Goal: Connect with others: Participate in discussion

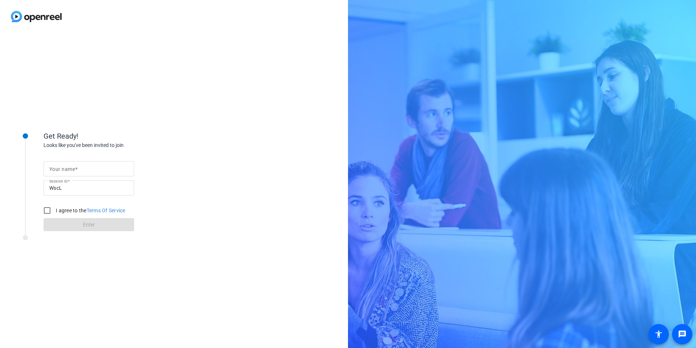
click at [72, 171] on mat-label "Your name" at bounding box center [62, 169] width 26 height 6
click at [72, 171] on input "Your name" at bounding box center [88, 168] width 79 height 9
type input "[PERSON_NAME]"
drag, startPoint x: 215, startPoint y: 176, endPoint x: 173, endPoint y: 189, distance: 43.9
click at [215, 176] on div "Get Ready! Looks like you've been invited to join Your name [PERSON_NAME] Sessi…" at bounding box center [174, 190] width 348 height 315
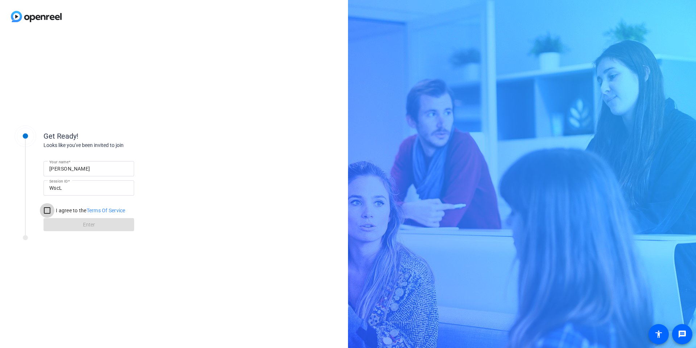
click at [48, 211] on input "I agree to the Terms Of Service" at bounding box center [47, 210] width 15 height 15
checkbox input "true"
click at [90, 223] on span "Enter" at bounding box center [89, 225] width 12 height 8
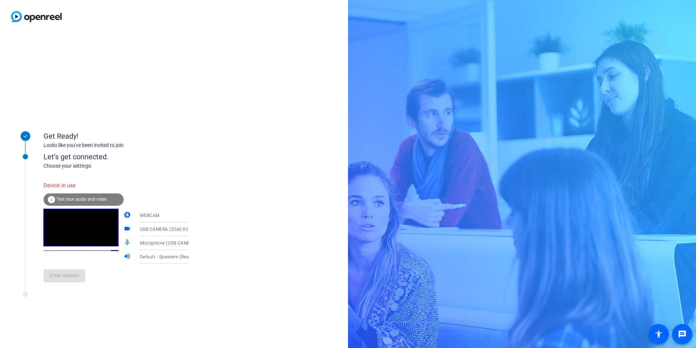
drag, startPoint x: 170, startPoint y: 139, endPoint x: 110, endPoint y: 220, distance: 100.6
click at [170, 139] on div "Get Ready!" at bounding box center [116, 136] width 145 height 11
click at [81, 198] on span "Test your audio and video" at bounding box center [82, 199] width 50 height 5
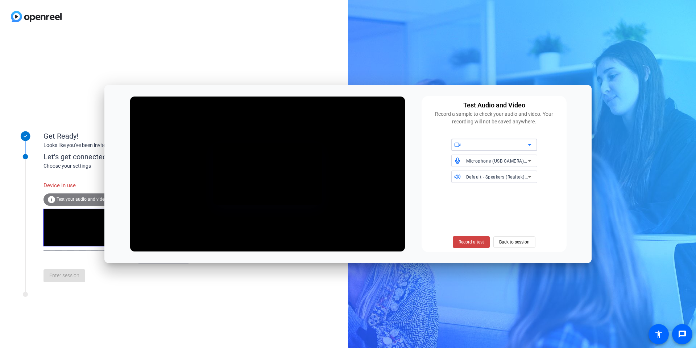
click at [532, 144] on icon at bounding box center [529, 144] width 9 height 9
click at [481, 159] on span "USB CAMERA (32e6:9221)" at bounding box center [484, 159] width 54 height 9
click at [519, 243] on span "Back to session" at bounding box center [514, 242] width 30 height 14
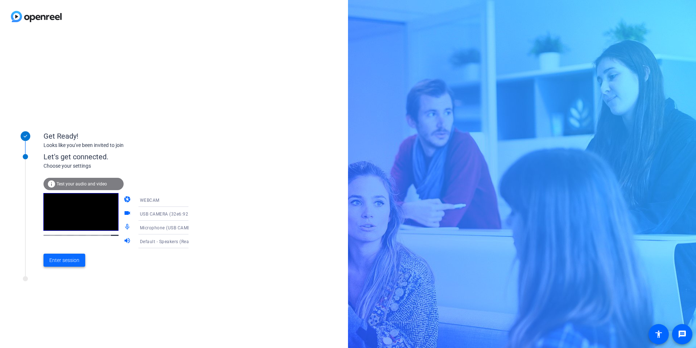
click at [67, 260] on span "Enter session" at bounding box center [64, 260] width 30 height 8
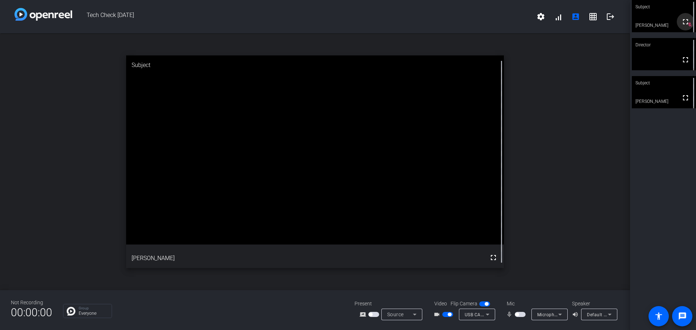
click at [686, 26] on mat-icon "fullscreen" at bounding box center [685, 21] width 9 height 9
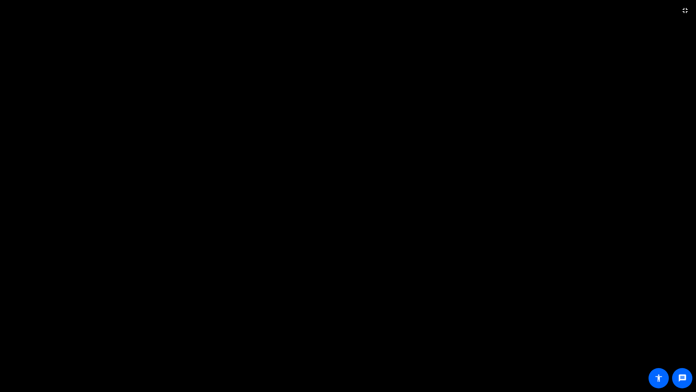
click at [407, 131] on video at bounding box center [348, 196] width 696 height 392
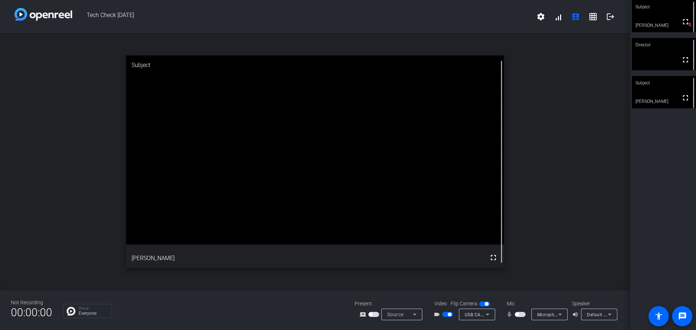
click at [610, 316] on icon at bounding box center [610, 315] width 4 height 2
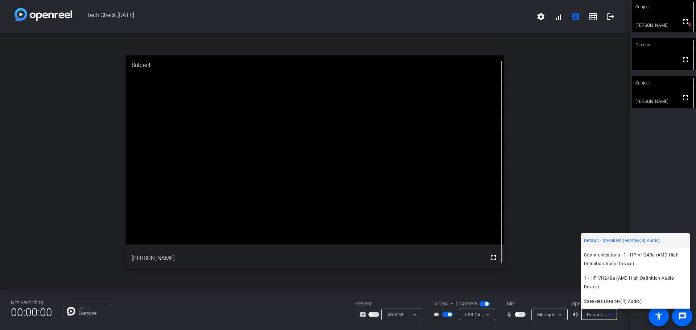
click at [644, 182] on div at bounding box center [348, 165] width 696 height 330
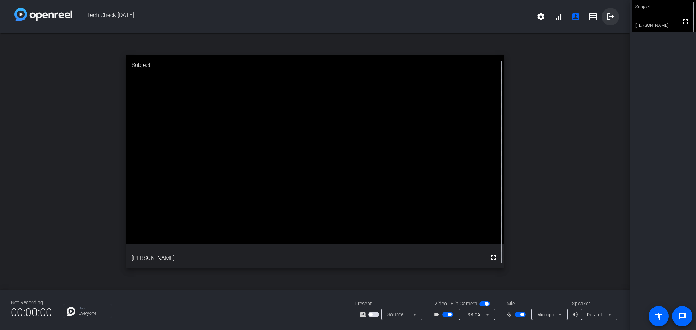
click at [612, 16] on mat-icon "logout" at bounding box center [610, 16] width 9 height 9
